Goal: Information Seeking & Learning: Learn about a topic

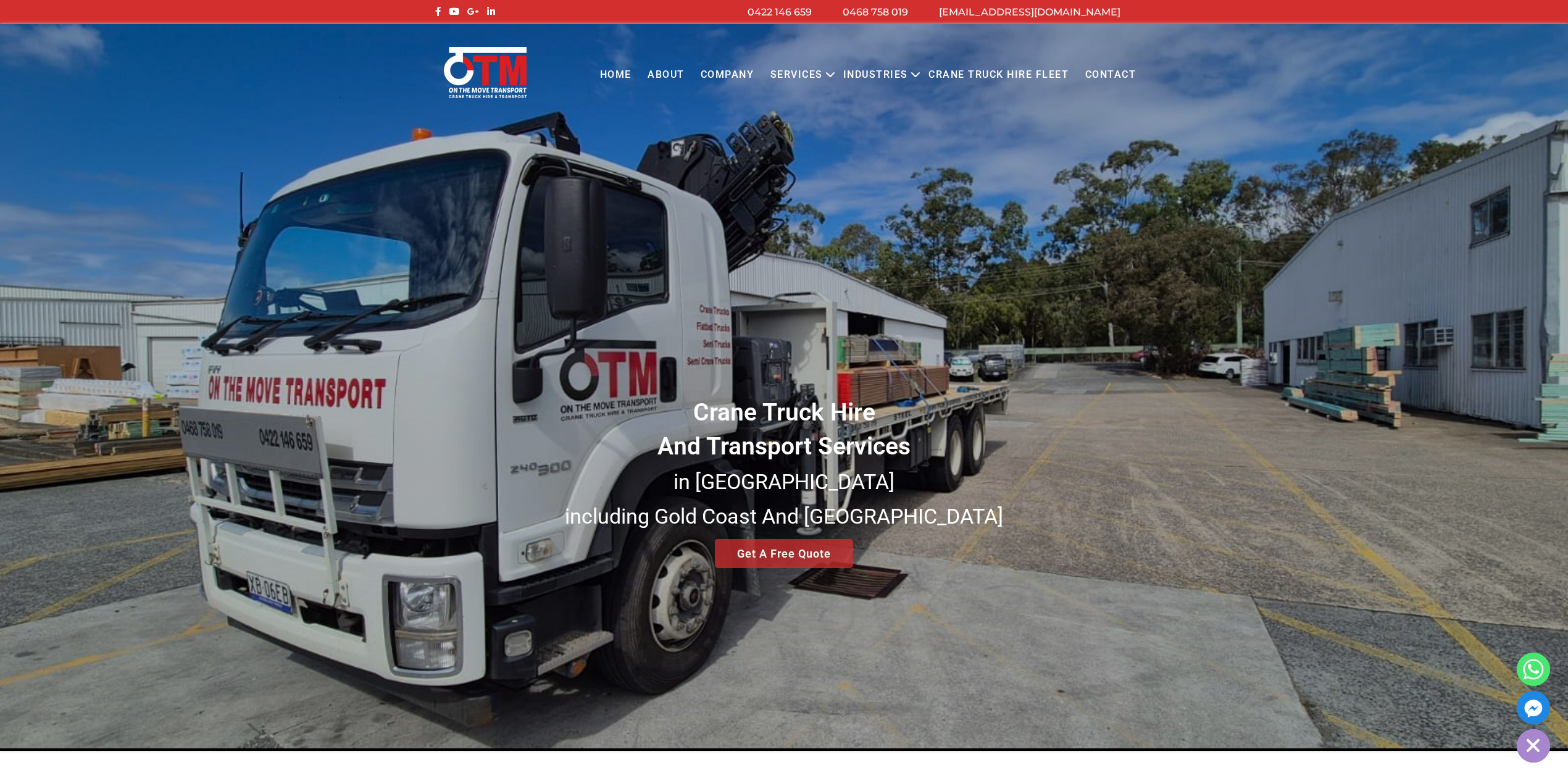
click at [662, 73] on link "About" at bounding box center [665, 75] width 53 height 34
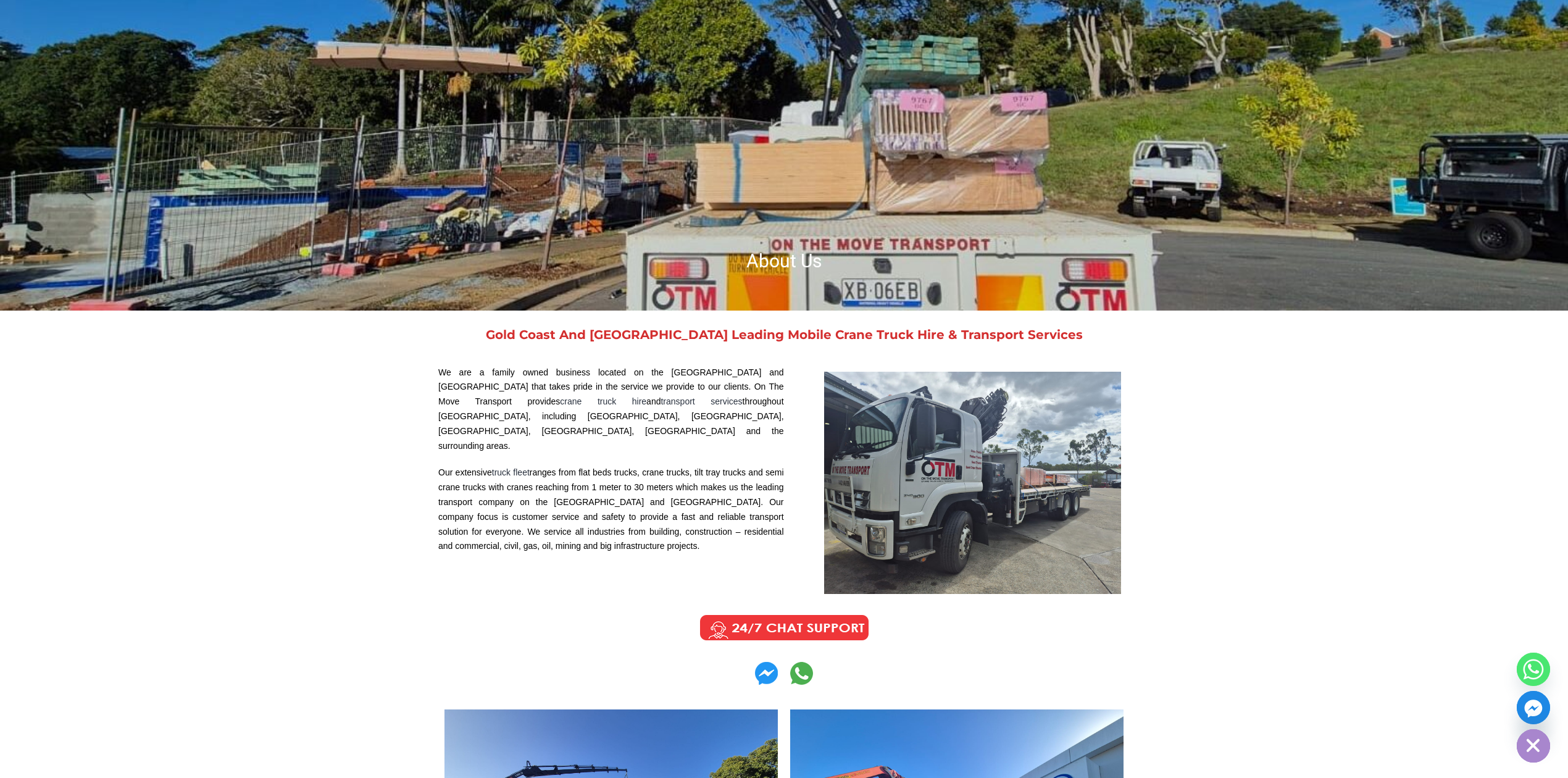
scroll to position [329, 0]
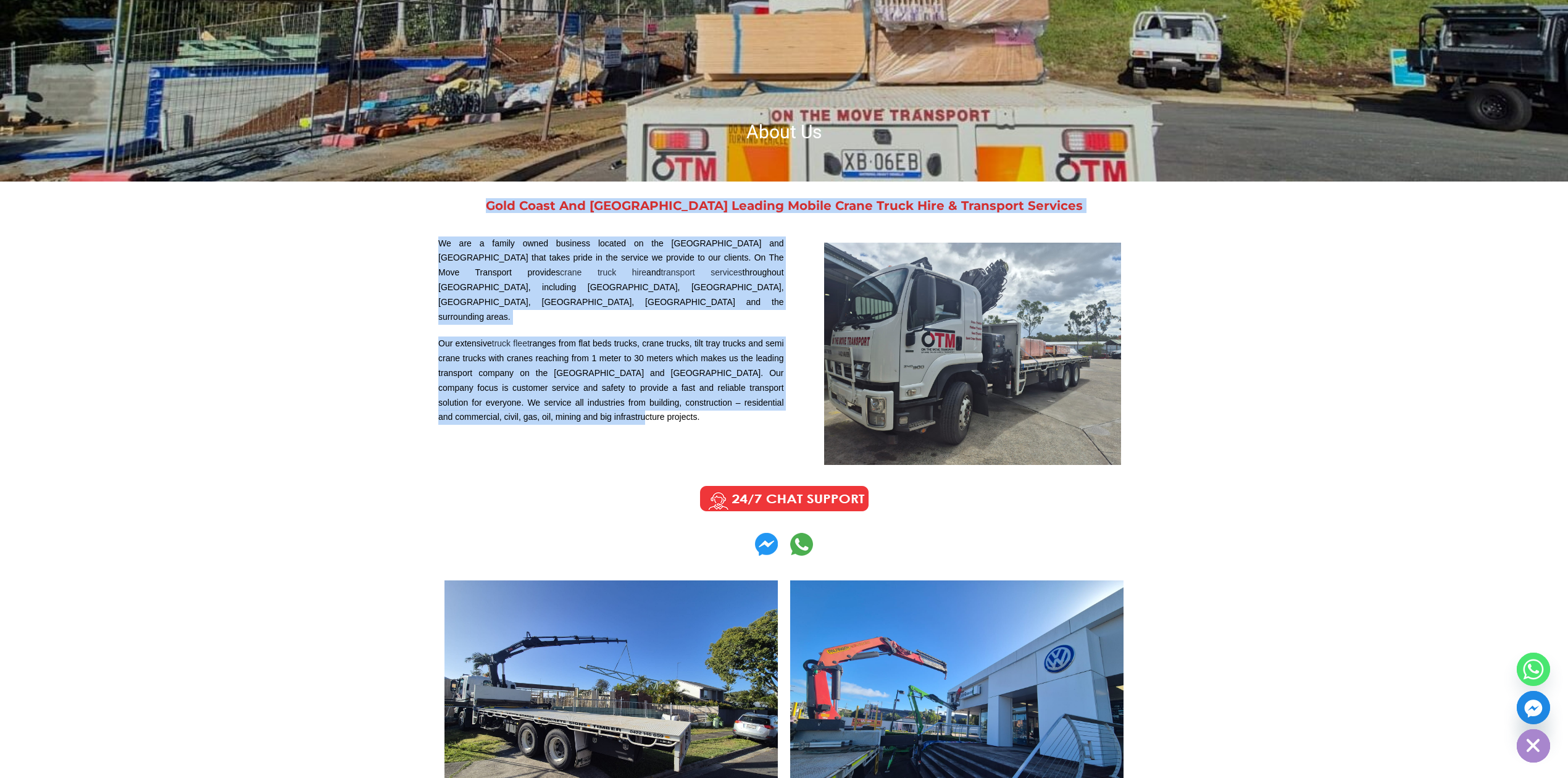
drag, startPoint x: 467, startPoint y: 201, endPoint x: 659, endPoint y: 409, distance: 283.1
click at [659, 409] on div "Gold Coast And Brisbane Leading Mobile Crane Truck Hire & Transport Services We…" at bounding box center [784, 329] width 703 height 297
copy div "Gold Coast And Brisbane Leading Mobile Crane Truck Hire & Transport Services We…"
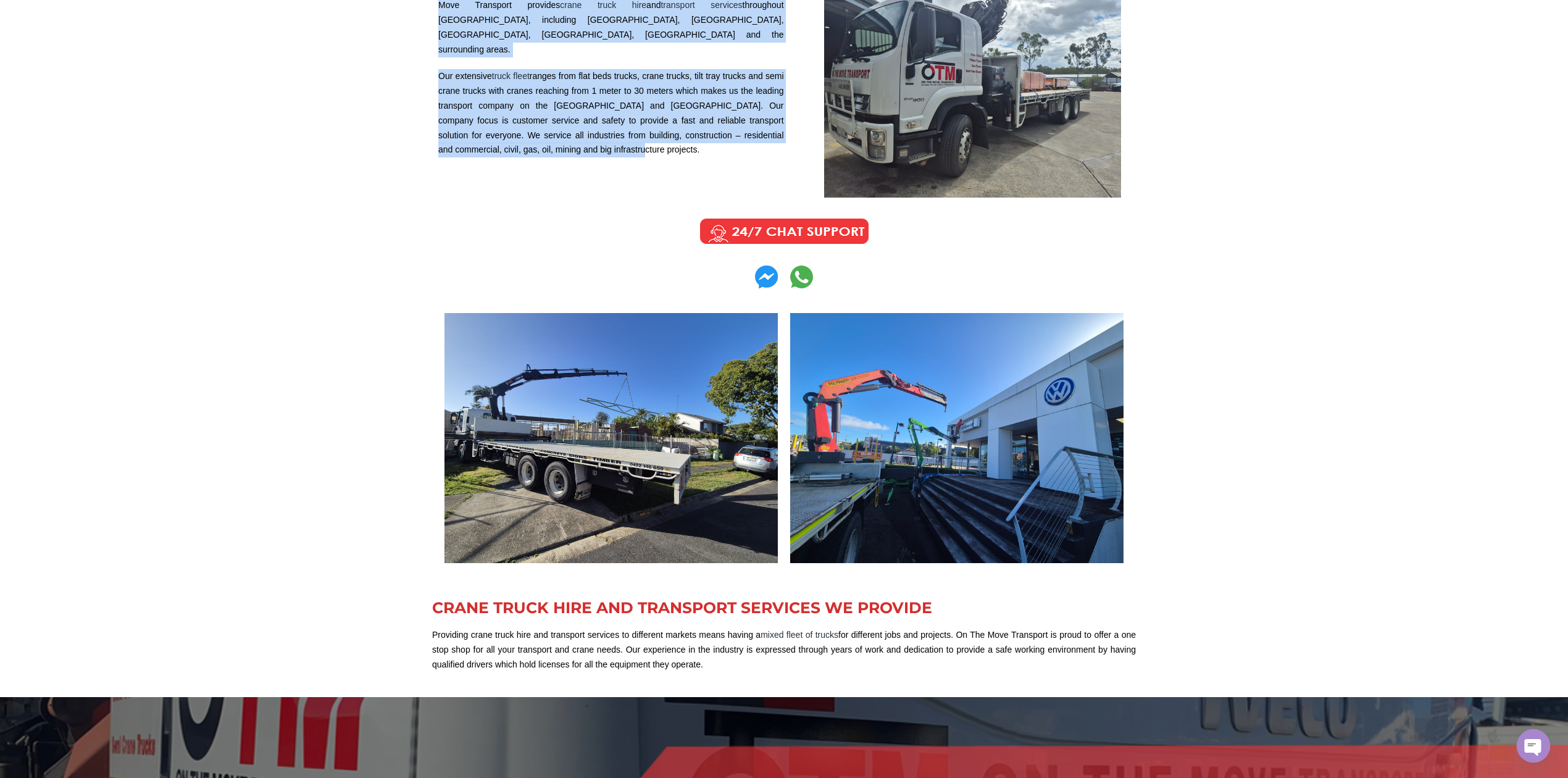
scroll to position [905, 0]
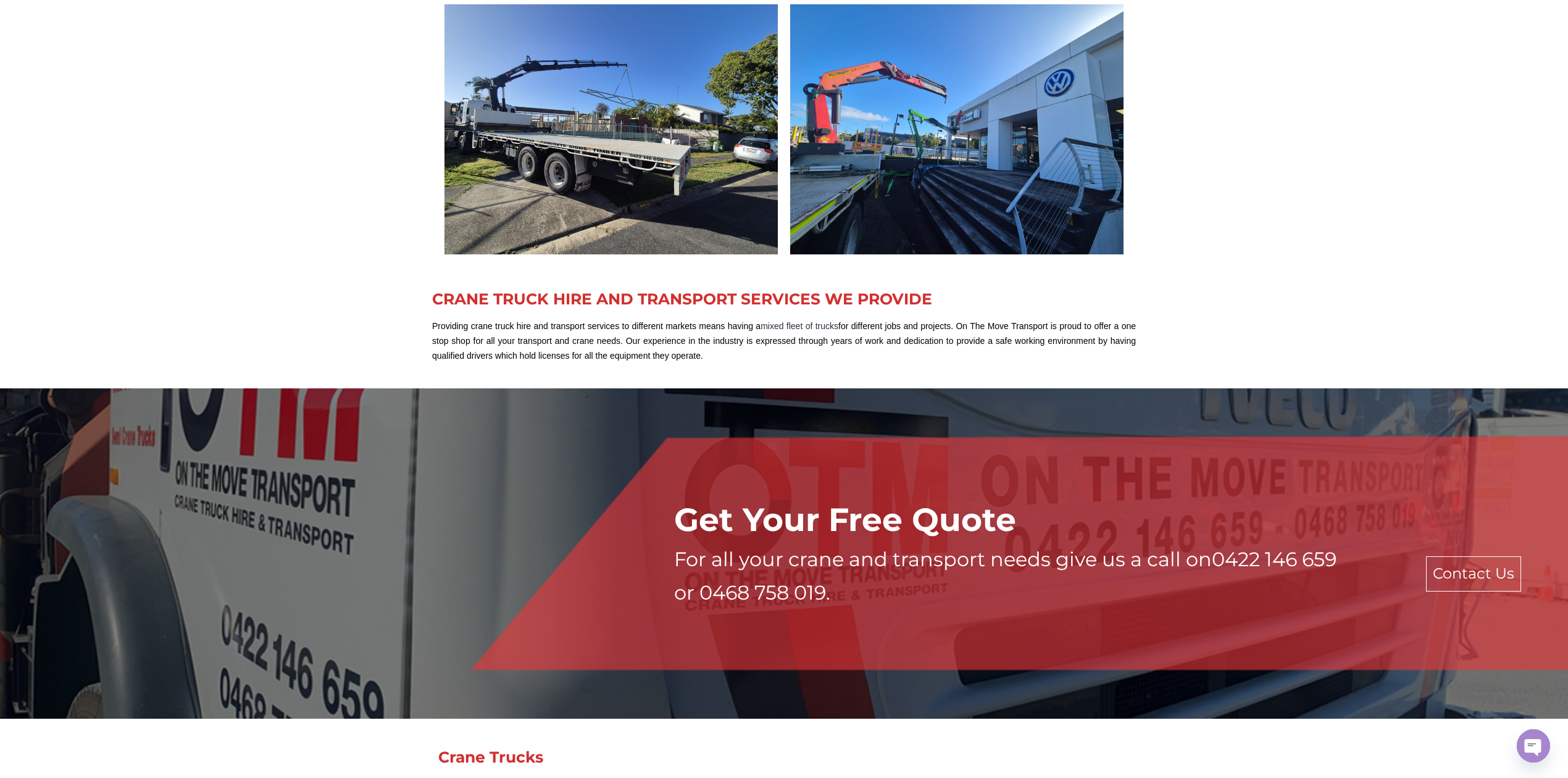
drag, startPoint x: 416, startPoint y: 288, endPoint x: 780, endPoint y: 357, distance: 370.5
copy div "CRANE TRUCK HIRE AND TRANSPORT SERVICES WE PROVIDE Providing crane truck hire a…"
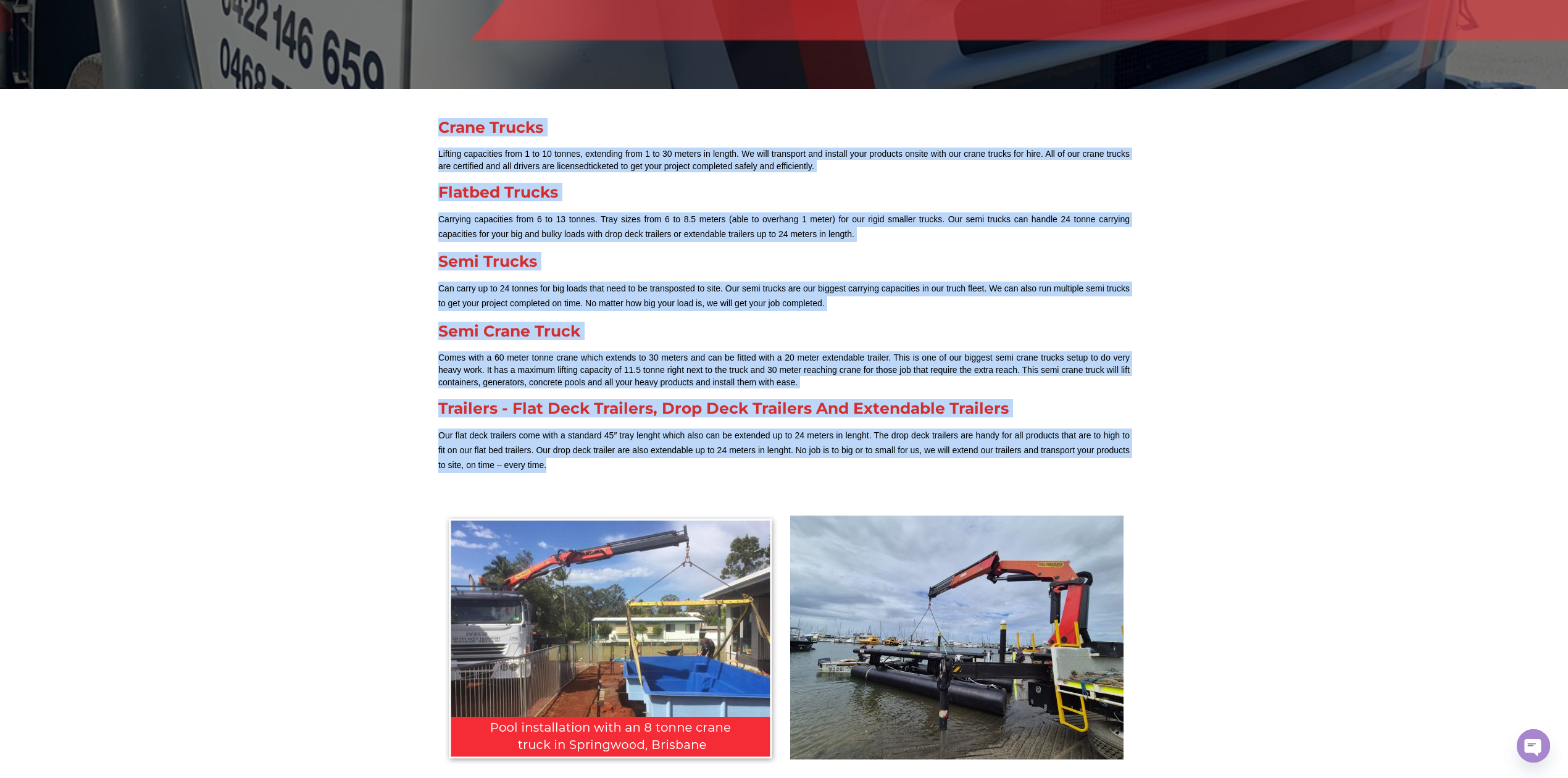
scroll to position [1563, 0]
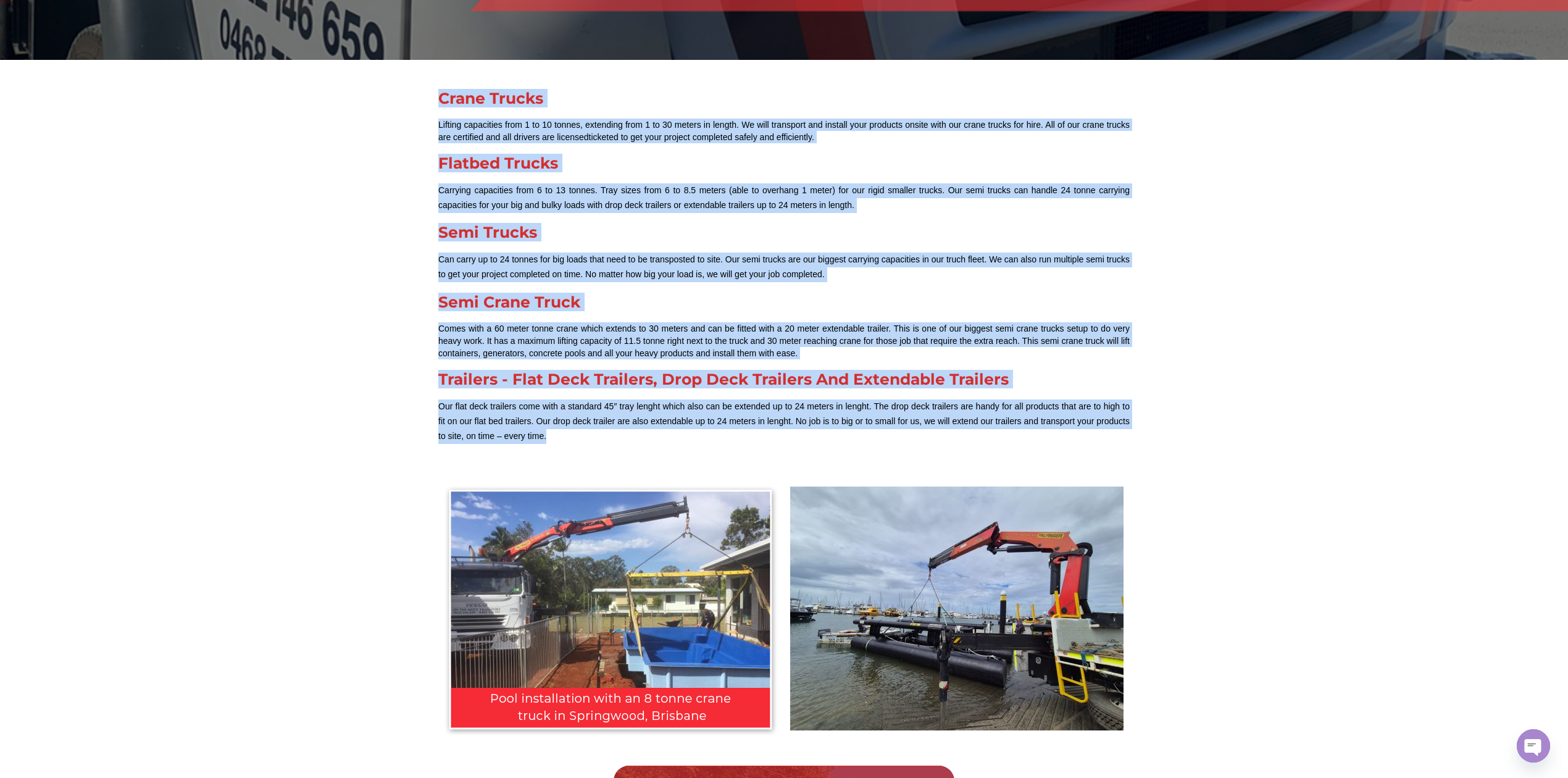
drag, startPoint x: 430, startPoint y: 174, endPoint x: 957, endPoint y: 434, distance: 587.6
click at [957, 434] on div "Gold Coast And Brisbane Leading Mobile Crane Truck Hire & Transport Services We…" at bounding box center [783, 144] width 722 height 2396
copy div "Crane Trucks Lifting capacities from 1 to 10 tonnes, extending from 1 to 30 met…"
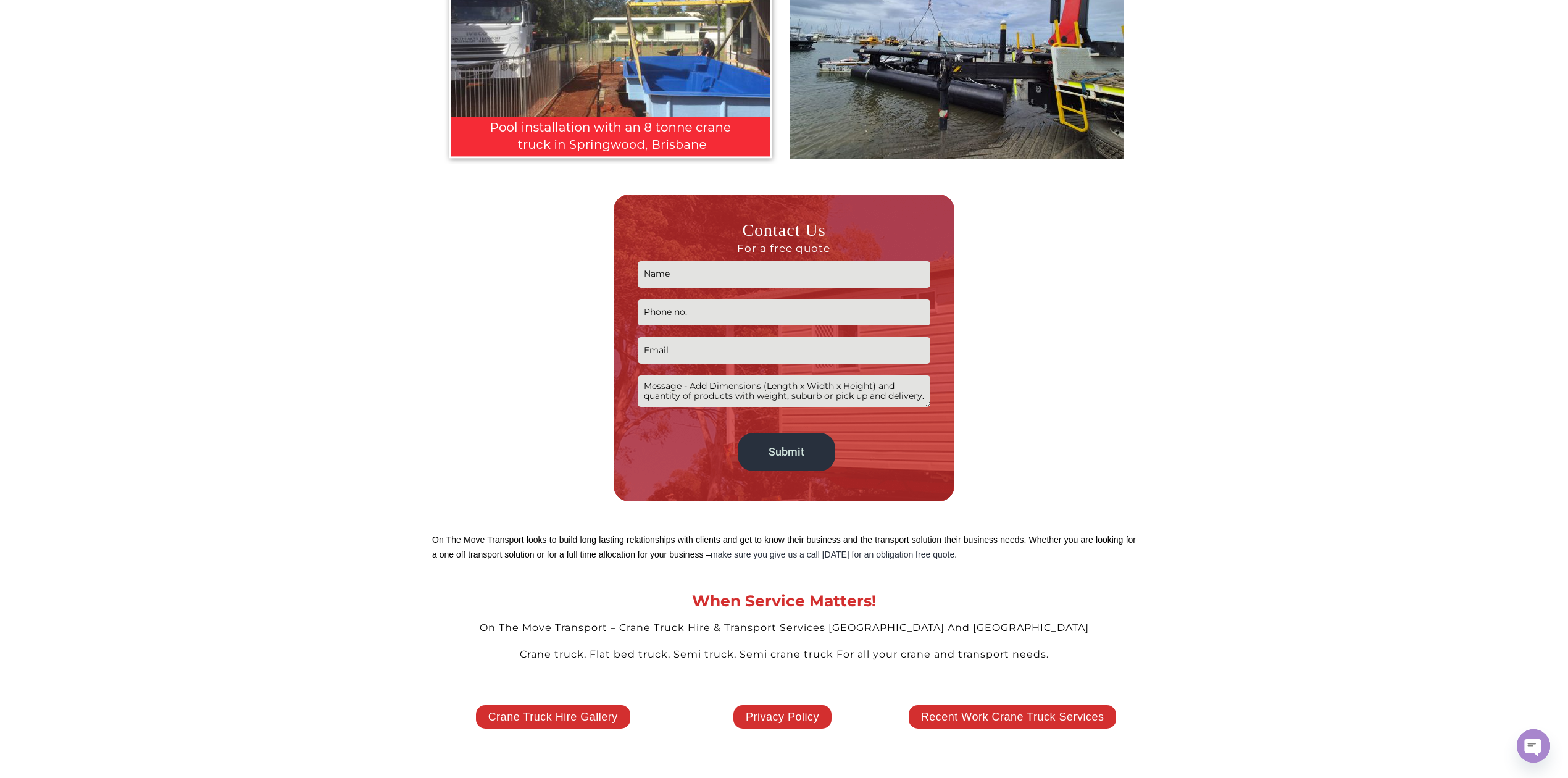
scroll to position [2139, 0]
